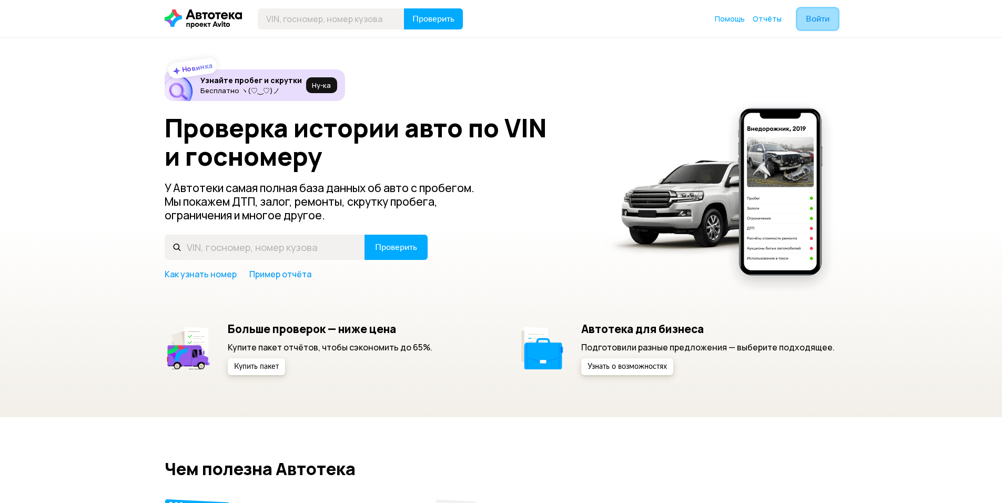
click at [822, 23] on span "Войти" at bounding box center [818, 19] width 24 height 8
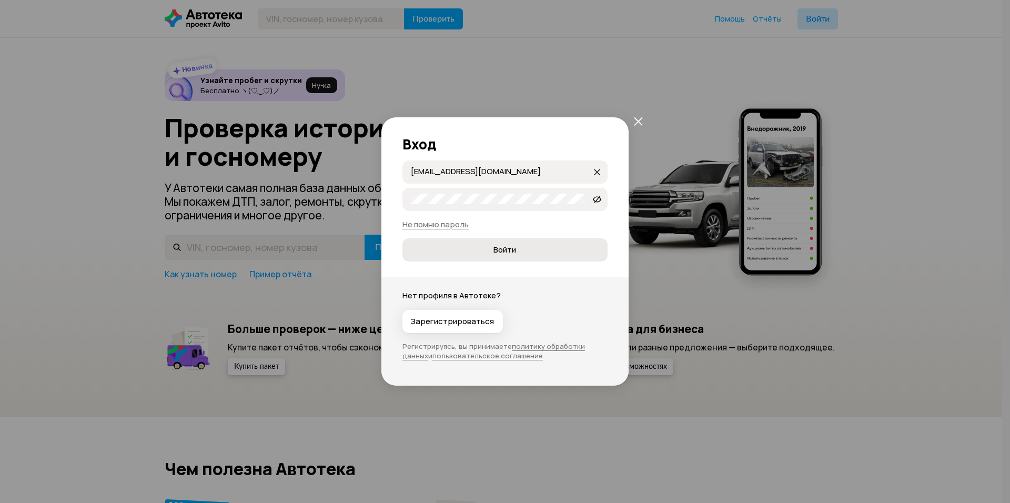
click at [491, 255] on span "Войти" at bounding box center [505, 250] width 188 height 11
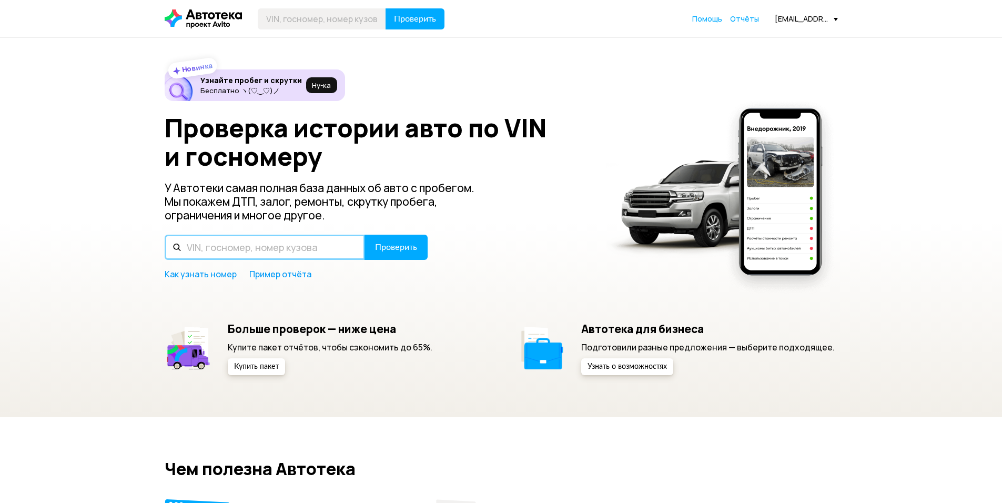
click at [254, 243] on input "text" at bounding box center [265, 247] width 200 height 25
type input "D"
type input "В626ХУ790"
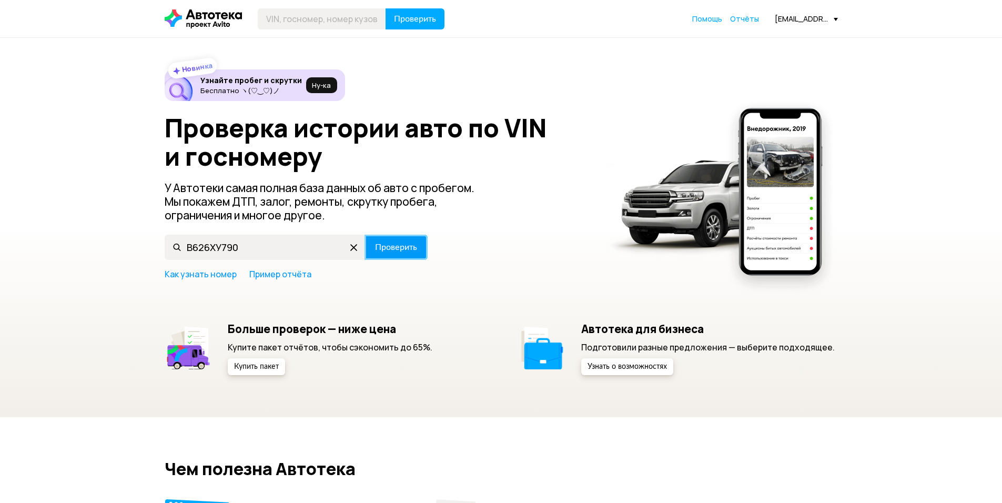
click at [399, 250] on span "Проверить" at bounding box center [396, 247] width 42 height 8
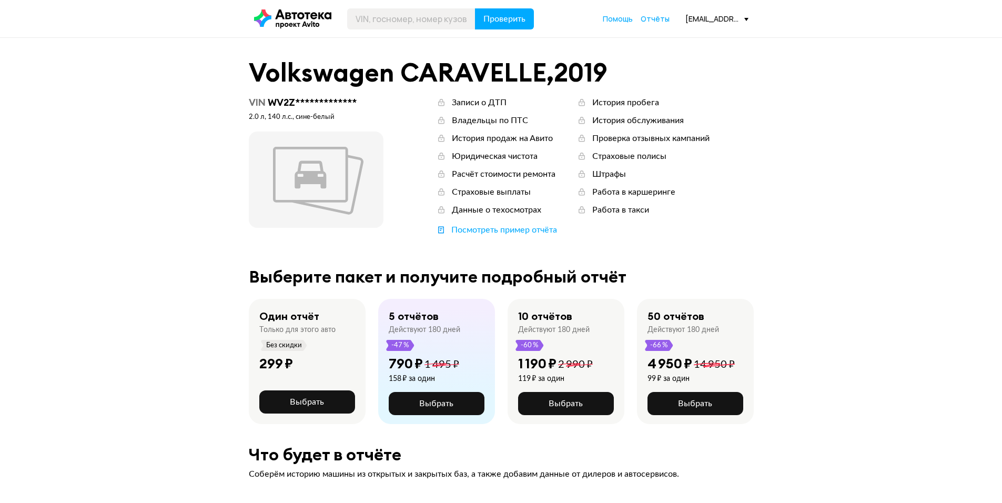
click at [741, 23] on div "[EMAIL_ADDRESS][DOMAIN_NAME]" at bounding box center [716, 19] width 63 height 10
click at [679, 144] on span "Выйти" at bounding box center [699, 146] width 98 height 27
click at [728, 22] on span "Войти" at bounding box center [729, 19] width 24 height 8
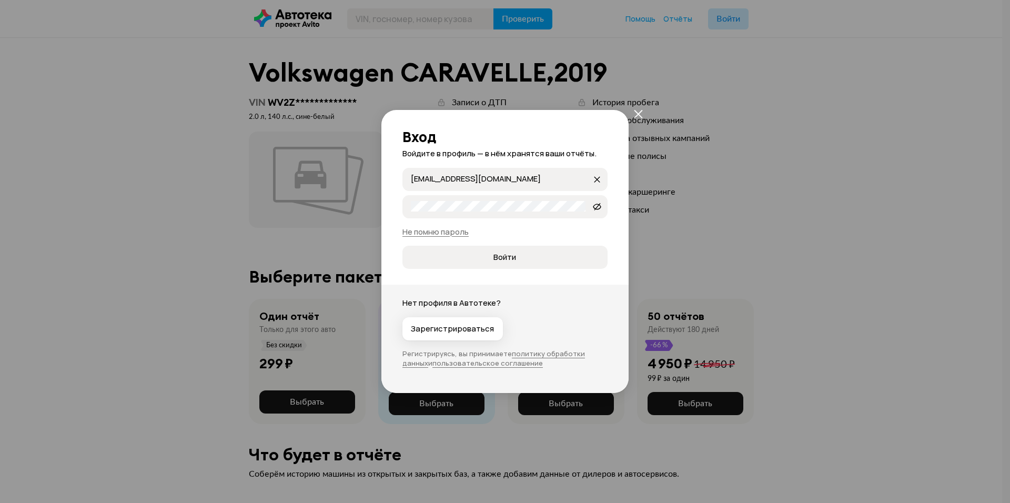
click at [541, 181] on input "[EMAIL_ADDRESS][DOMAIN_NAME]" at bounding box center [501, 179] width 181 height 11
drag, startPoint x: 421, startPoint y: 175, endPoint x: 344, endPoint y: 171, distance: 76.9
click at [344, 171] on div "Вход Войдите в профиль — в нём хранятся ваши отчёты. [EMAIL_ADDRESS][DOMAIN_NAM…" at bounding box center [505, 251] width 1010 height 503
type input "В"
click at [479, 257] on span "Войти" at bounding box center [505, 257] width 188 height 11
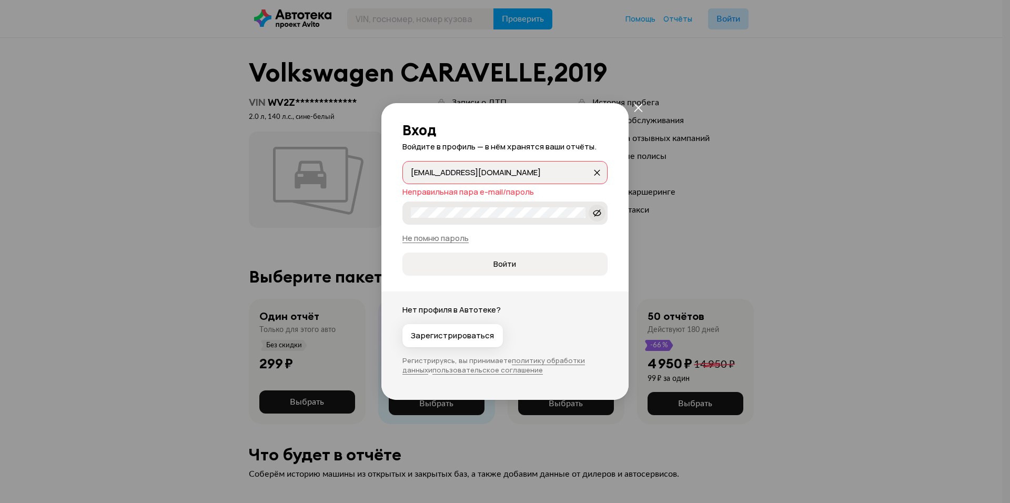
click at [600, 213] on icon at bounding box center [597, 213] width 8 height 11
click at [463, 267] on span "Войти" at bounding box center [505, 264] width 188 height 11
click at [459, 263] on span "Войти" at bounding box center [505, 264] width 188 height 11
click at [458, 263] on span "Войти" at bounding box center [505, 264] width 188 height 11
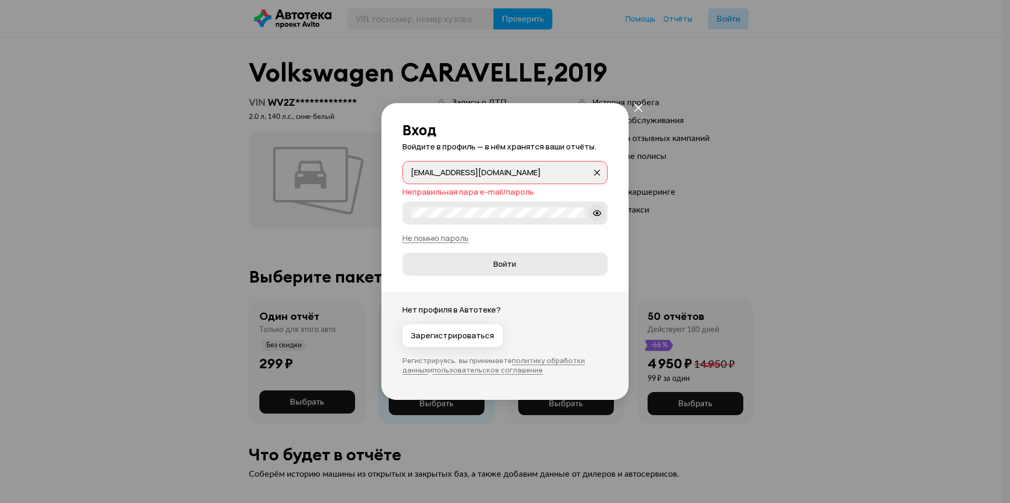
click at [457, 263] on span "Войти" at bounding box center [505, 264] width 188 height 11
click at [499, 206] on label "89038317922" at bounding box center [504, 212] width 205 height 23
click at [488, 260] on span "Войти" at bounding box center [505, 264] width 188 height 11
click at [545, 176] on input "[EMAIL_ADDRESS][DOMAIN_NAME]" at bounding box center [501, 172] width 181 height 11
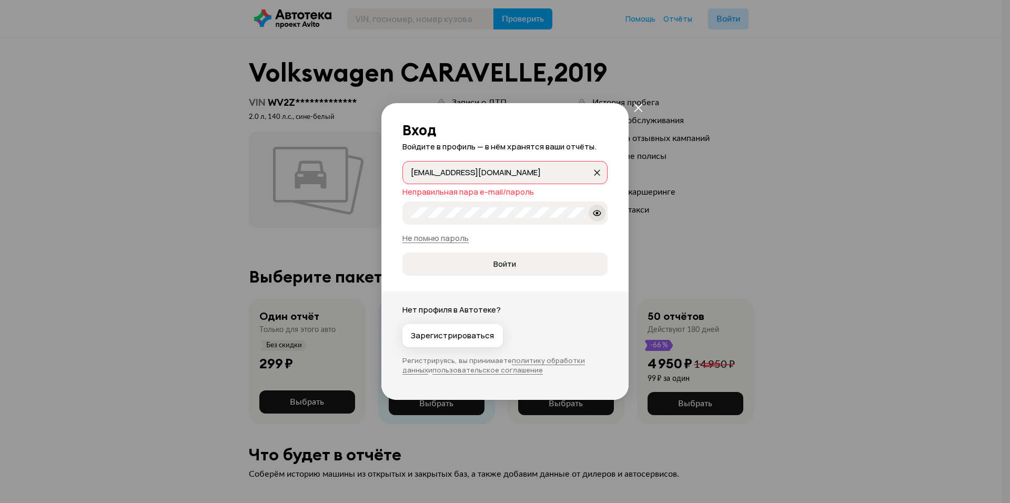
type input "[EMAIL_ADDRESS][DOMAIN_NAME]"
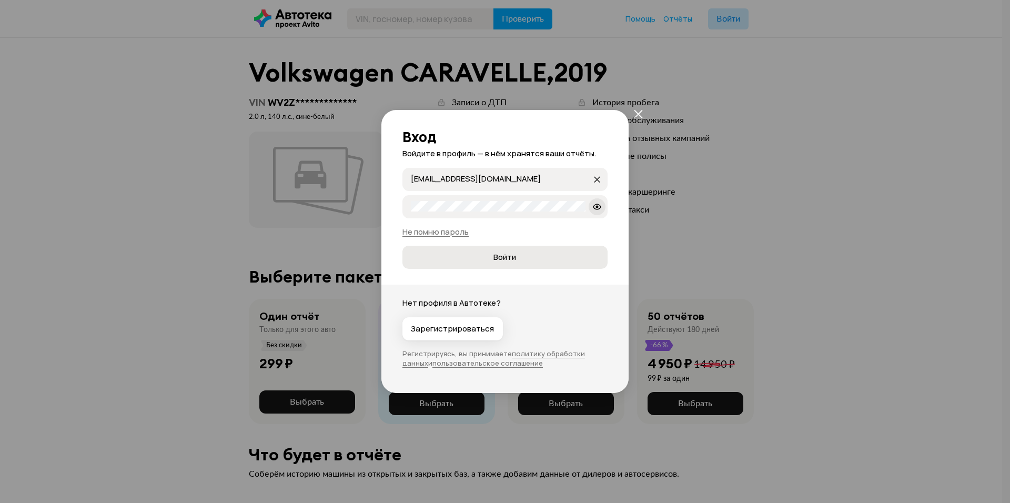
click at [500, 257] on span "Войти" at bounding box center [504, 257] width 23 height 11
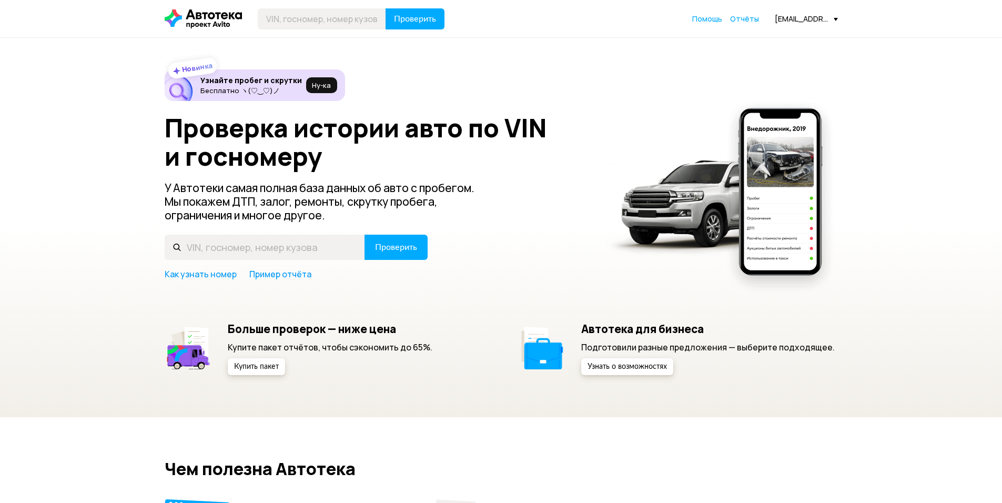
click at [840, 18] on div "Проверить Помощь Отчёты roman-21300@yandex.ru" at bounding box center [501, 18] width 684 height 21
click at [838, 18] on div "Проверить Помощь Отчёты roman-21300@yandex.ru" at bounding box center [501, 18] width 684 height 21
click at [834, 17] on div "[EMAIL_ADDRESS][DOMAIN_NAME]" at bounding box center [806, 19] width 63 height 10
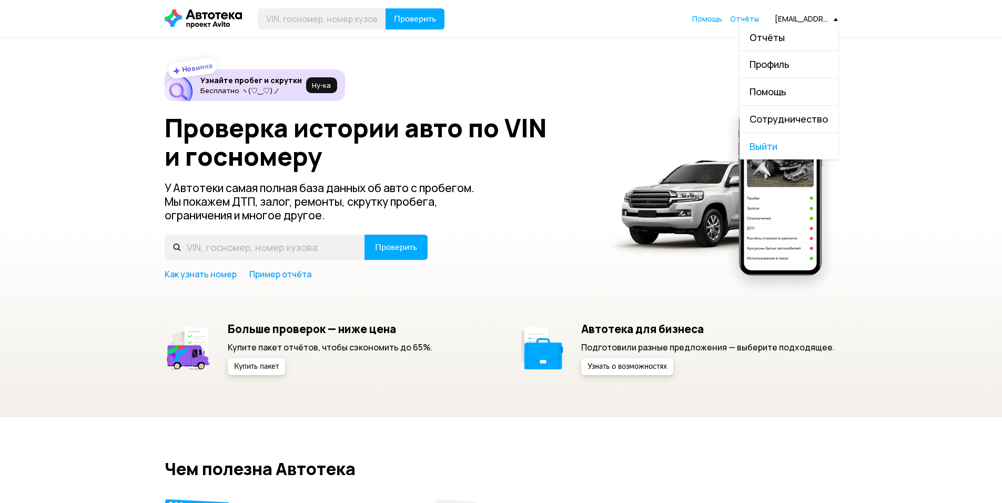
click at [768, 146] on span "Выйти" at bounding box center [789, 146] width 98 height 27
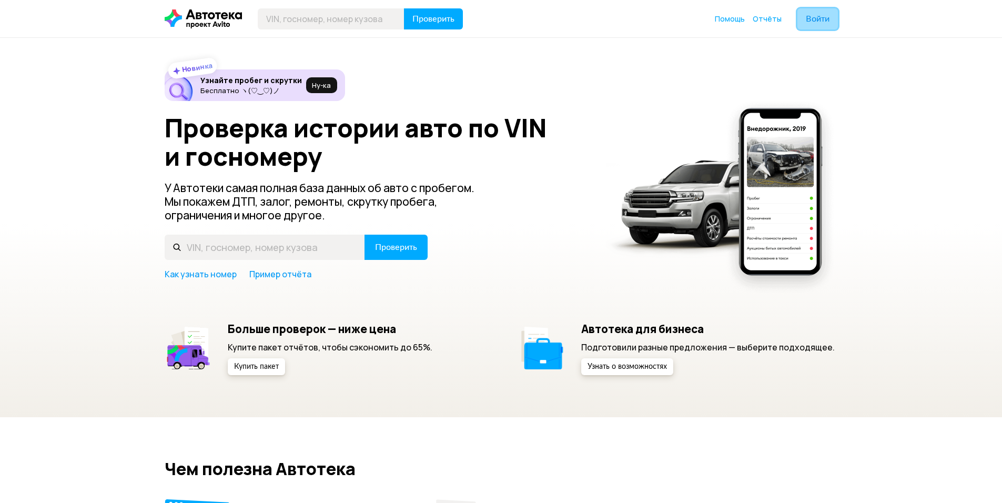
click at [814, 20] on span "Войти" at bounding box center [818, 19] width 24 height 8
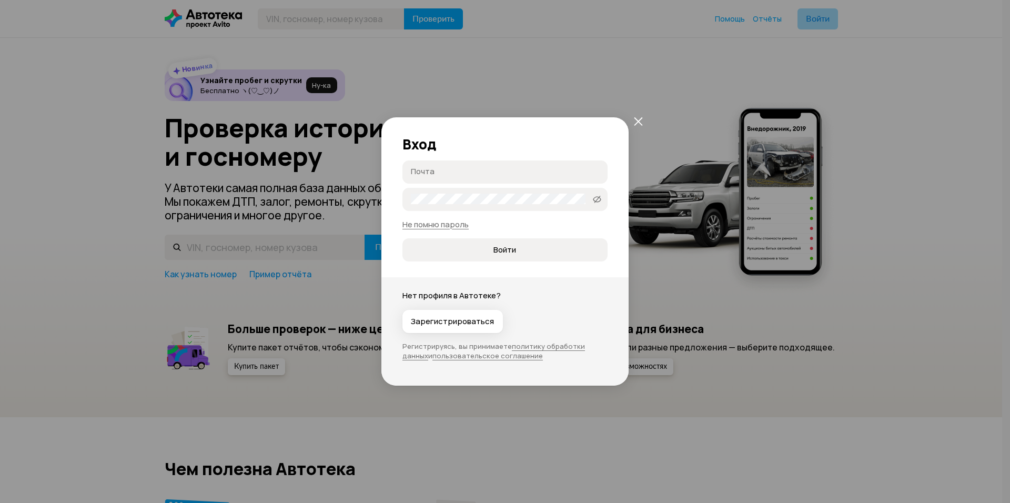
type input "[EMAIL_ADDRESS][DOMAIN_NAME]"
drag, startPoint x: 531, startPoint y: 171, endPoint x: 389, endPoint y: 173, distance: 142.1
click at [389, 173] on div "Вход Roman-21300@yandex.ru Roman-21300@yandex.ru 89038317922Aa   Не помню парол…" at bounding box center [504, 189] width 247 height 145
click at [462, 173] on input "Почта" at bounding box center [506, 171] width 191 height 11
type input "[EMAIL_ADDRESS][DOMAIN_NAME]"
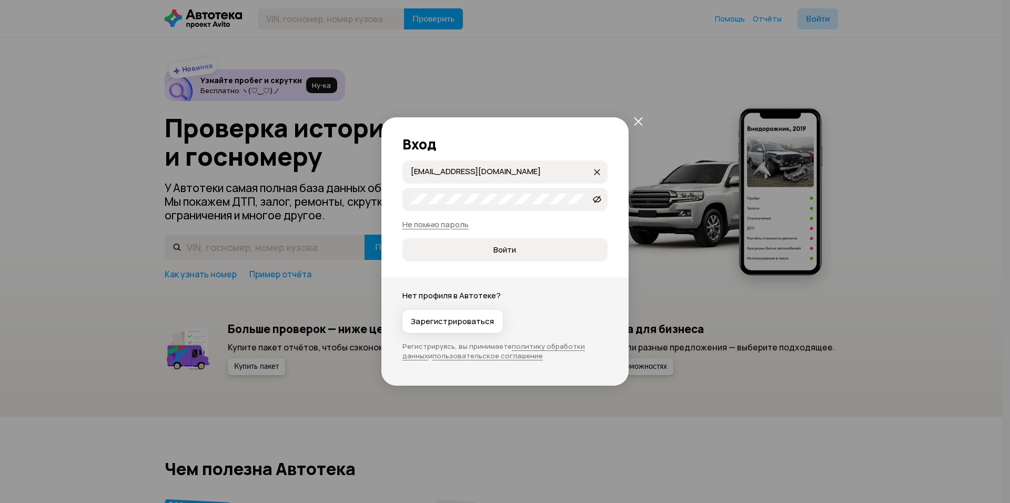
click at [471, 145] on h2 "Вход" at bounding box center [504, 144] width 205 height 16
click at [499, 191] on label "89038317922Aa" at bounding box center [504, 199] width 205 height 23
click at [402, 199] on label "89038317922Aa" at bounding box center [504, 199] width 205 height 23
click at [464, 249] on span "Войти" at bounding box center [505, 250] width 188 height 11
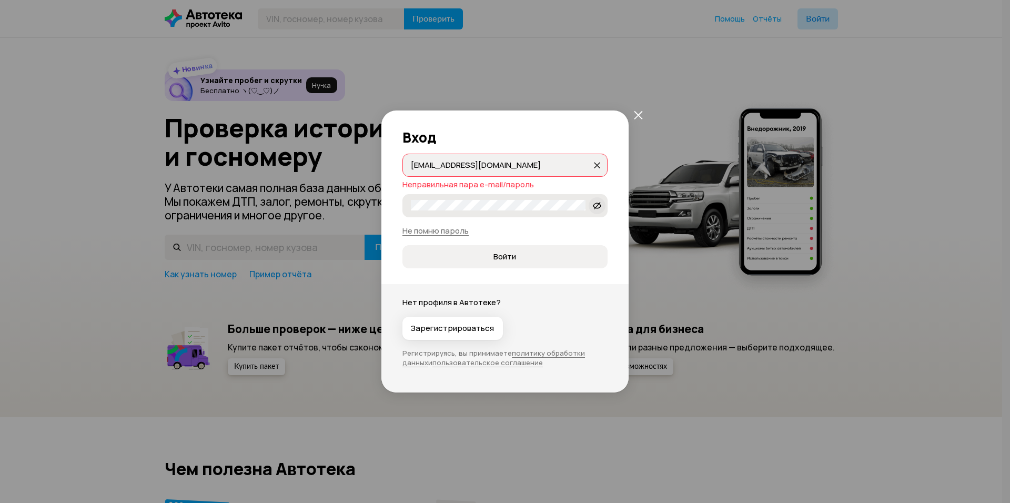
click at [598, 205] on icon at bounding box center [597, 205] width 8 height 11
click at [485, 250] on button "Войти" at bounding box center [504, 256] width 205 height 23
click at [397, 239] on div "Вход Diadorys@yandex.ru Diadorys@yandex.ru Неправильная пара e-mail/пароль 8903…" at bounding box center [504, 189] width 247 height 158
click at [481, 254] on span "Войти" at bounding box center [505, 256] width 188 height 11
click at [491, 252] on span "Войти" at bounding box center [505, 256] width 188 height 11
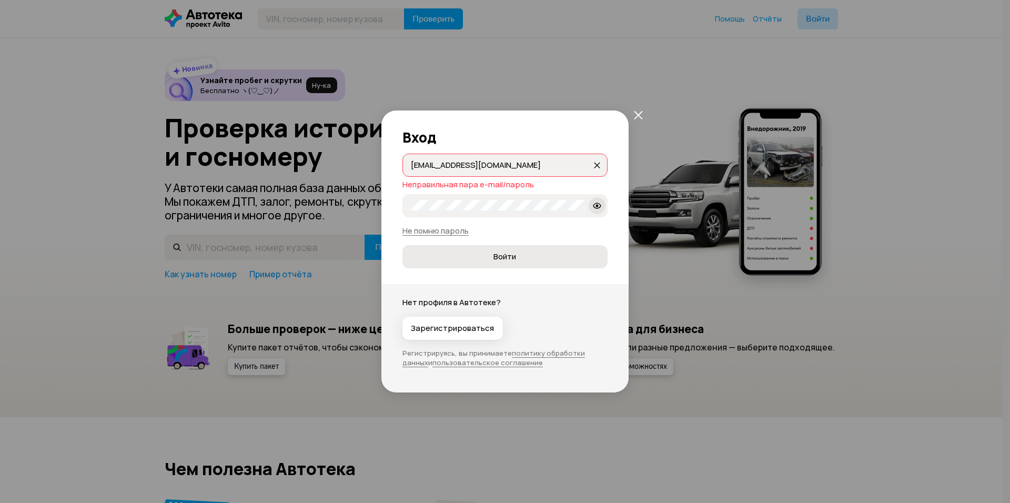
click at [470, 247] on button "Войти" at bounding box center [504, 256] width 205 height 23
click at [471, 217] on label "89038317922Aa." at bounding box center [504, 205] width 205 height 23
click at [491, 238] on div "Diadorys@yandex.ru Diadorys@yandex.ru Неправильная пара e-mail/пароль 890383179…" at bounding box center [504, 211] width 205 height 115
click at [450, 229] on link "Не помню пароль" at bounding box center [435, 230] width 66 height 11
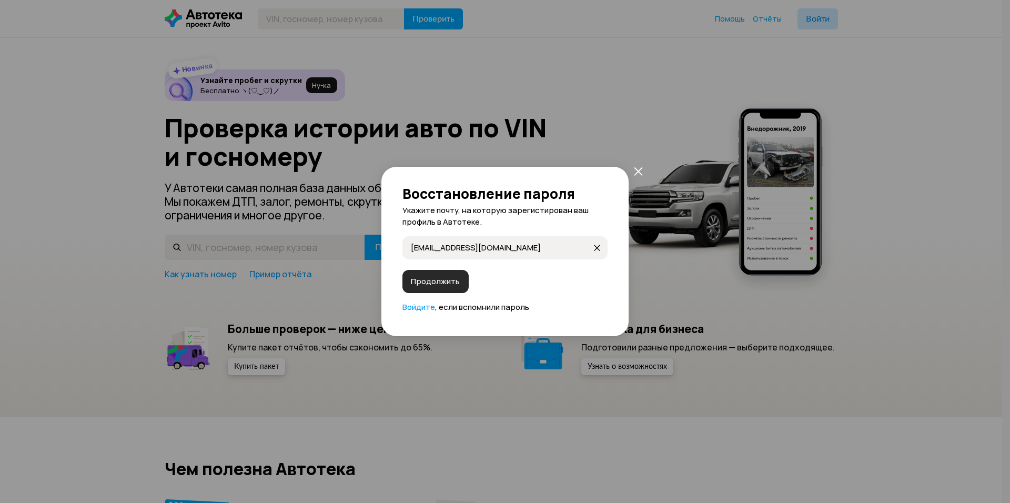
click at [438, 280] on span "Продолжить" at bounding box center [435, 281] width 49 height 11
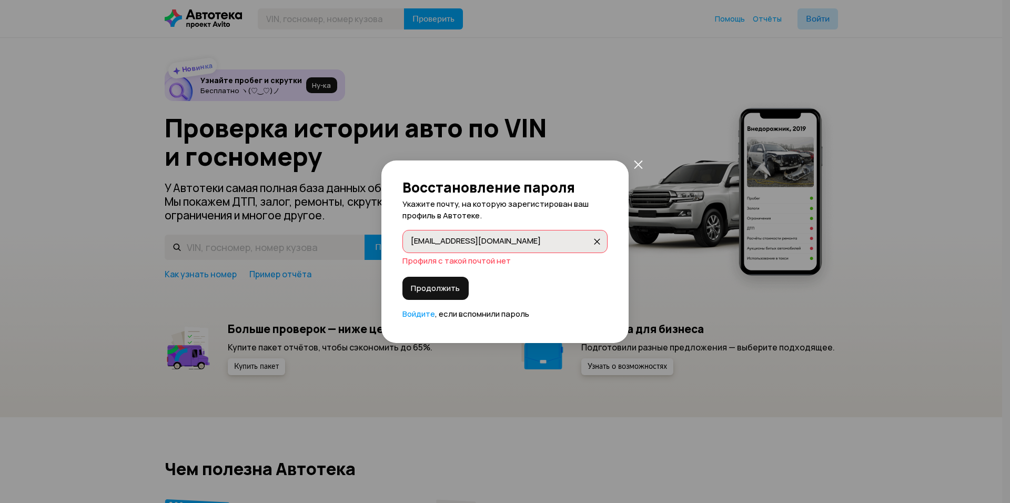
click at [497, 246] on label "Diadorys@yandex.ru Diadorys@yandex.ru" at bounding box center [504, 241] width 205 height 23
click at [497, 246] on input "[EMAIL_ADDRESS][DOMAIN_NAME]" at bounding box center [501, 241] width 181 height 11
click at [613, 276] on div "Восстановление пароля Укажите почту, на которую зарегистирован ваш профиль в Ав…" at bounding box center [504, 251] width 247 height 183
click at [596, 242] on icon "закрыть" at bounding box center [597, 241] width 6 height 6
click at [640, 158] on button "закрыть" at bounding box center [638, 164] width 19 height 19
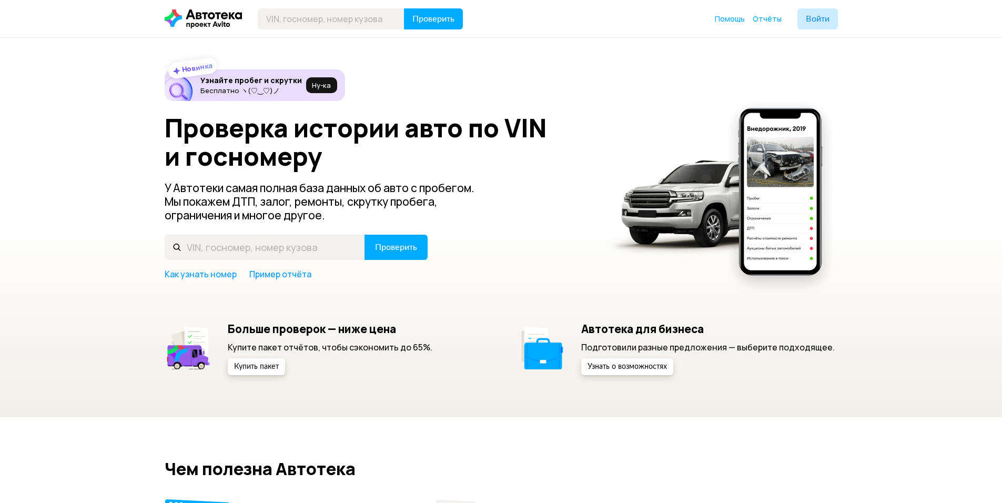
click at [681, 90] on div "Новинка Узнайте пробег и скрутки Бесплатно ヽ(♡‿♡)ノ Ну‑ка Проверка истории авто …" at bounding box center [501, 222] width 673 height 306
click at [201, 18] on icon at bounding box center [203, 18] width 77 height 19
click at [646, 65] on div "Новинка Узнайте пробег и скрутки Бесплатно ヽ(♡‿♡)ノ Ну‑ка Проверка истории авто …" at bounding box center [501, 227] width 1002 height 379
